Goal: Task Accomplishment & Management: Manage account settings

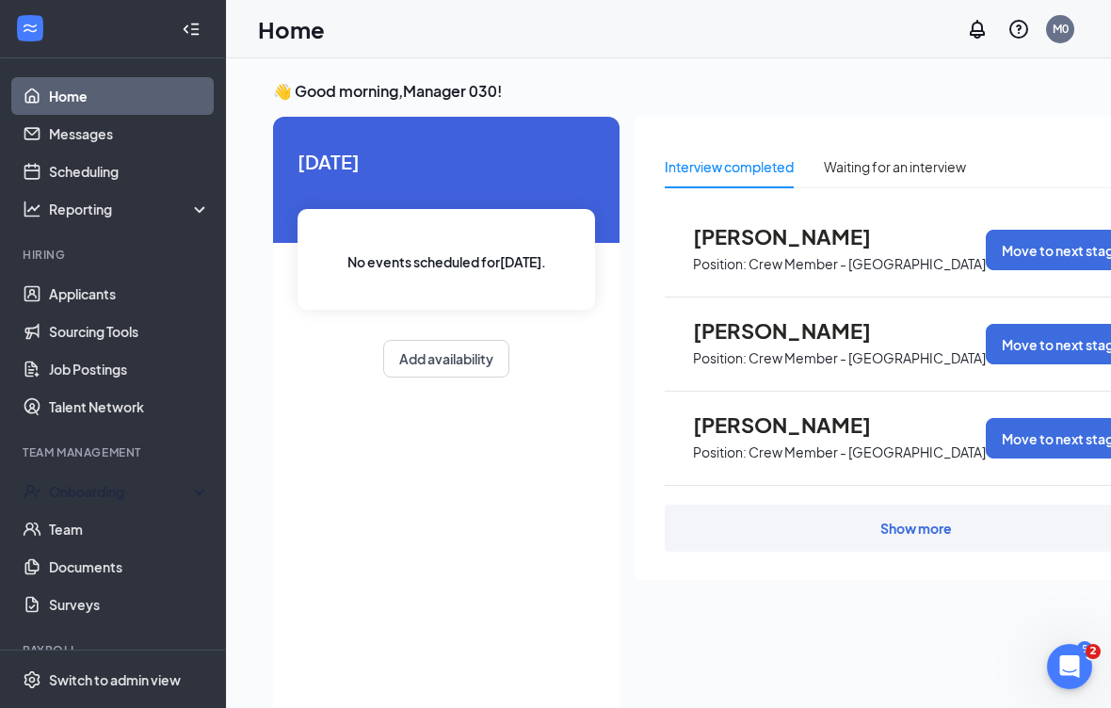
click at [149, 488] on div "Onboarding" at bounding box center [121, 491] width 145 height 19
click at [161, 534] on link "Overview" at bounding box center [129, 530] width 161 height 38
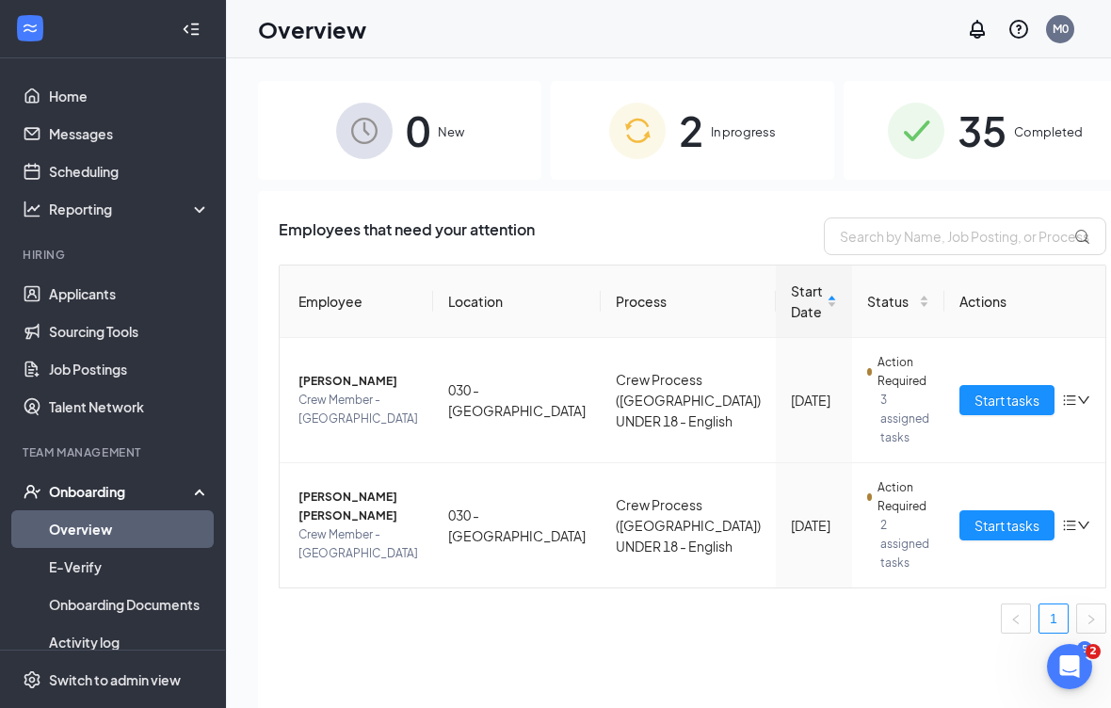
click at [975, 398] on span "Start tasks" at bounding box center [1007, 400] width 65 height 21
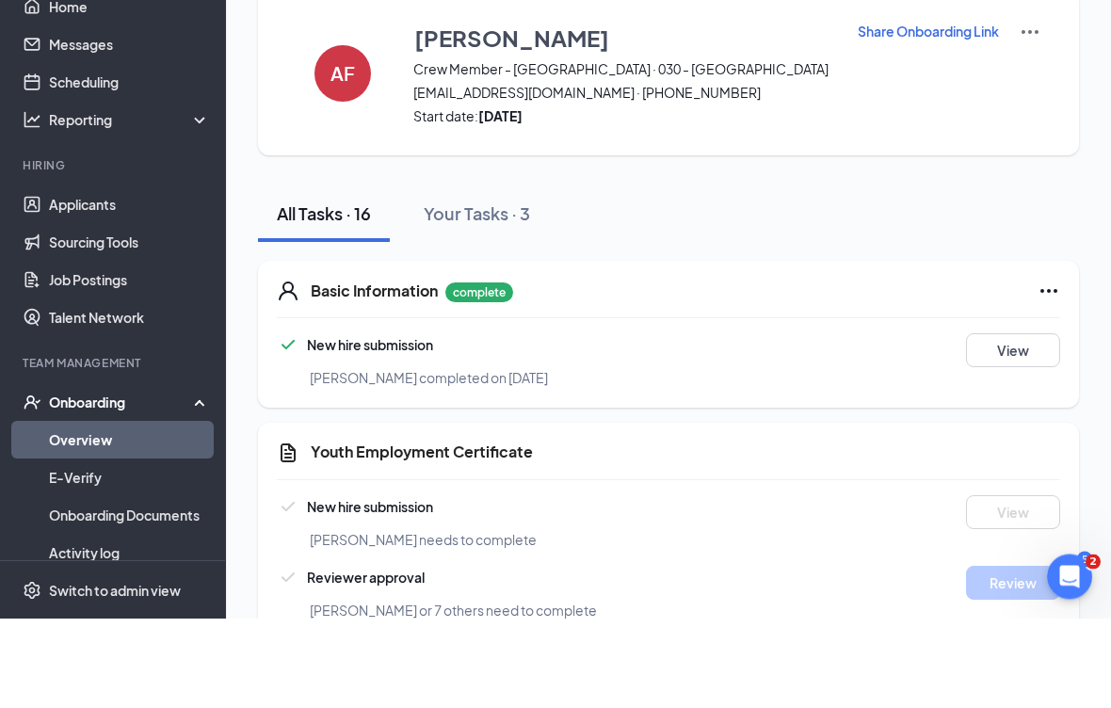
click at [920, 656] on div "Reviewer approval" at bounding box center [603, 667] width 653 height 23
click at [767, 620] on div "[PERSON_NAME] needs to complete" at bounding box center [702, 630] width 784 height 21
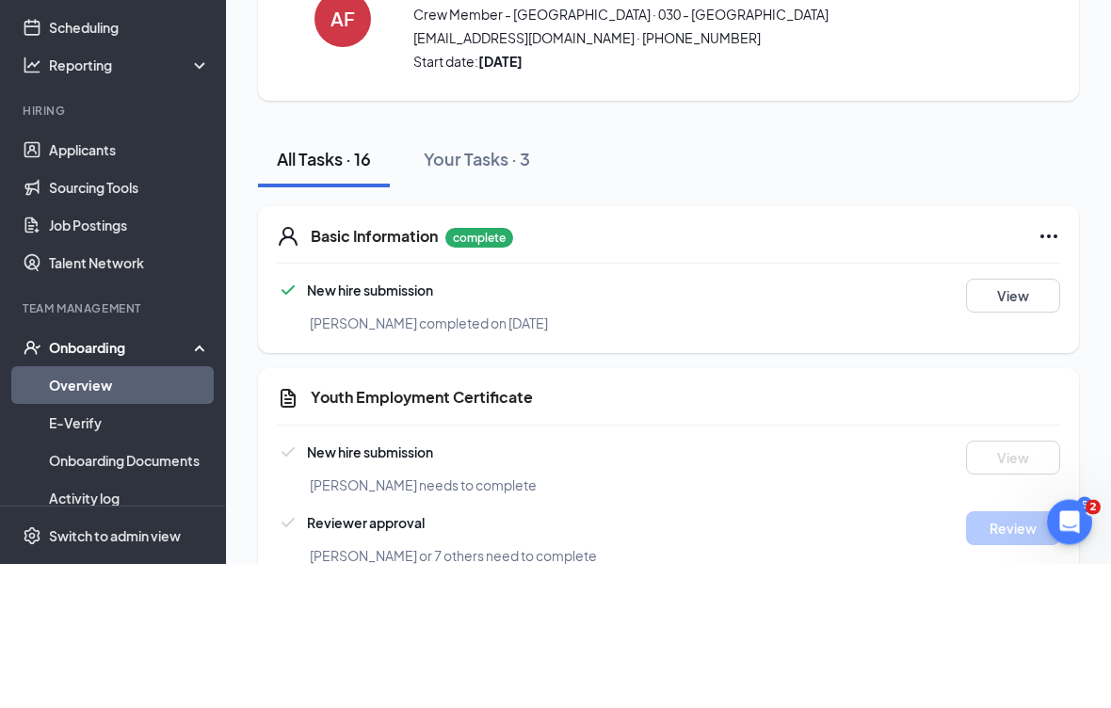
click at [113, 624] on link "Activity log" at bounding box center [129, 643] width 161 height 38
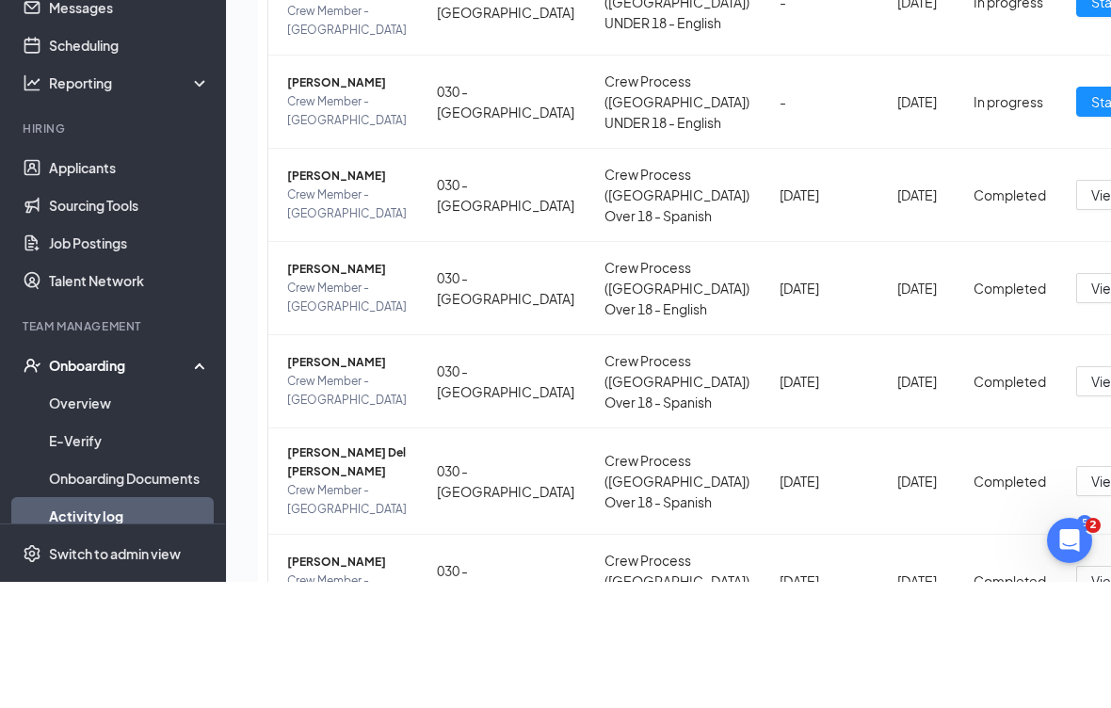
scroll to position [364, 0]
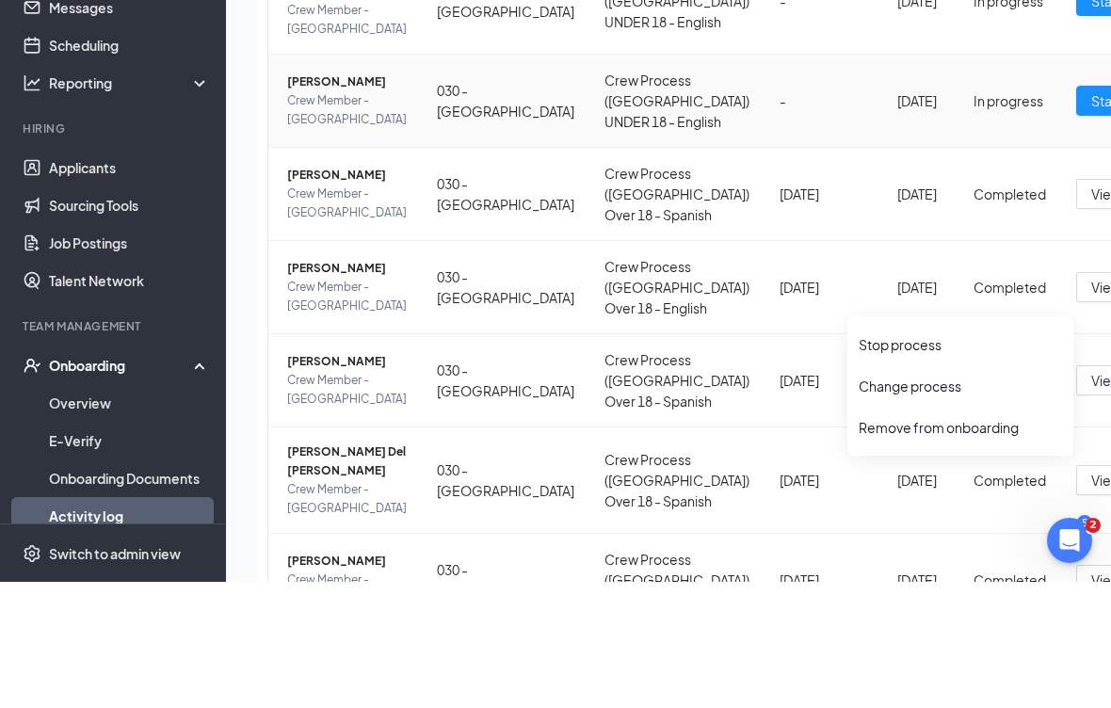
click at [1092, 237] on span "Start tasks" at bounding box center [1124, 227] width 65 height 21
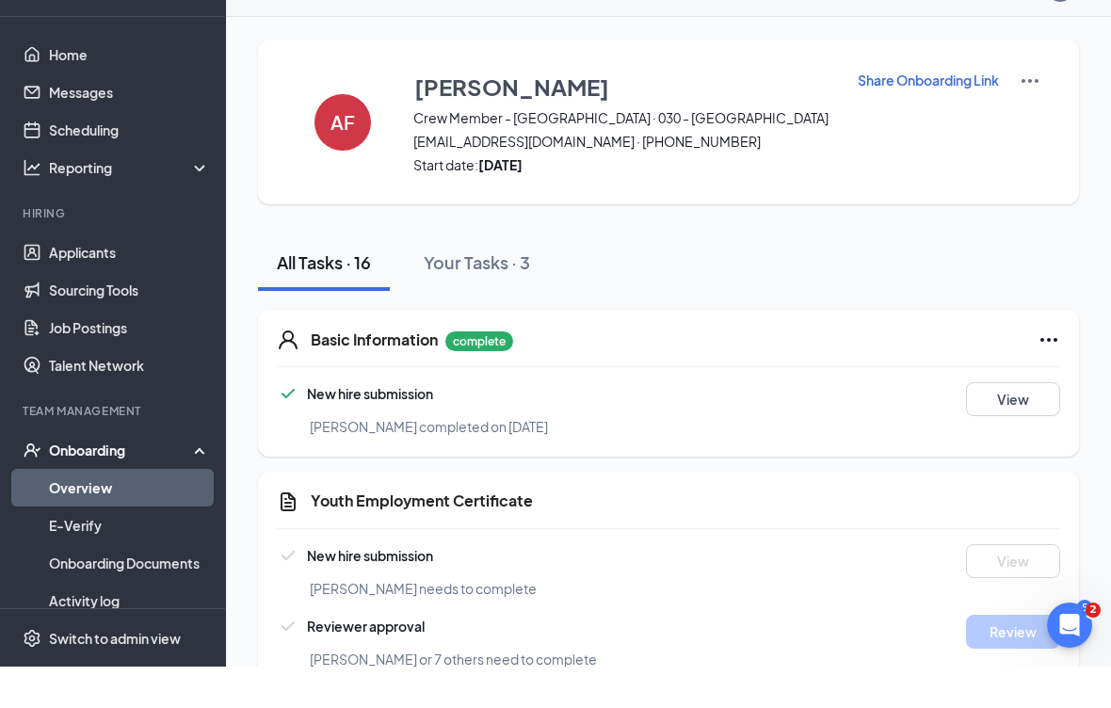
click at [1018, 424] on button "View" at bounding box center [1013, 441] width 94 height 34
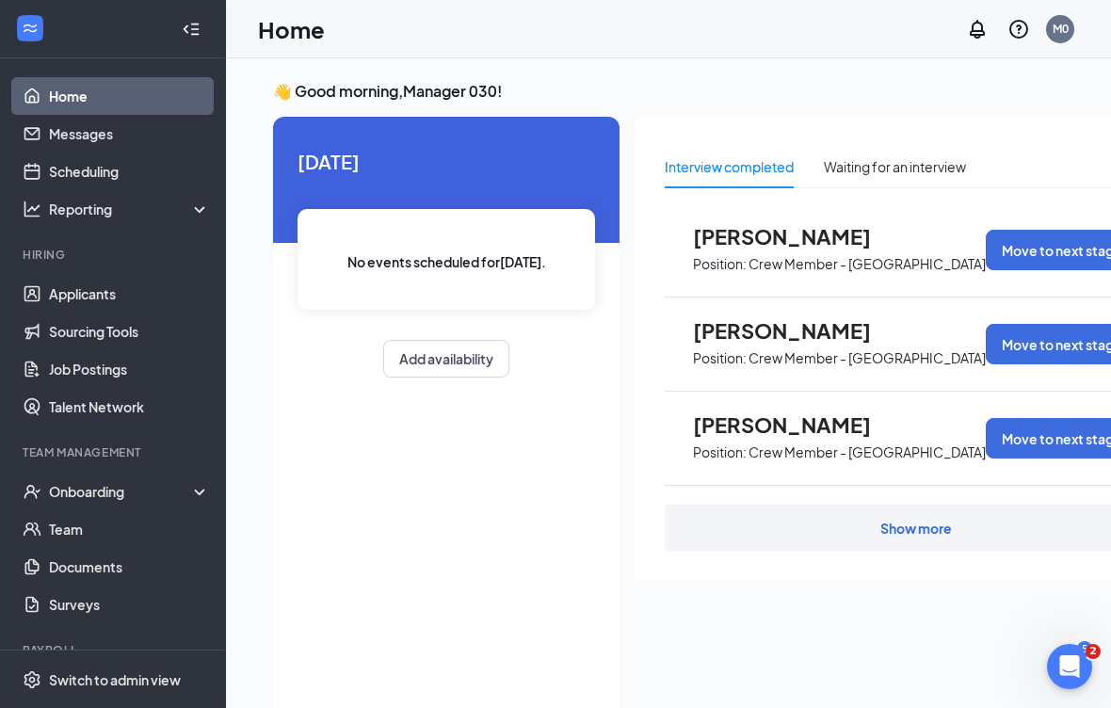
click at [49, 277] on link "Applicants" at bounding box center [129, 294] width 161 height 38
